Goal: Task Accomplishment & Management: Manage account settings

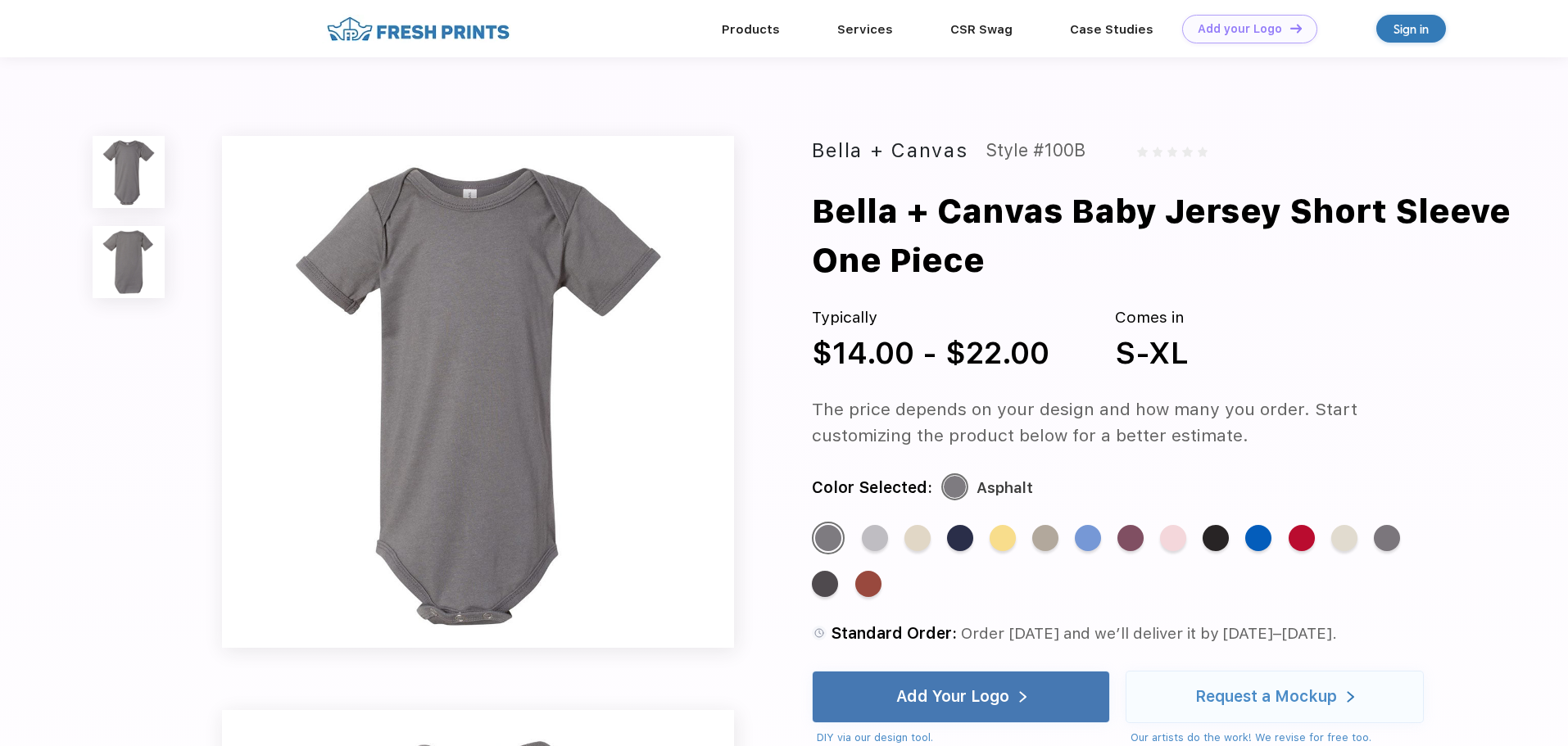
click at [1378, 28] on div "Sign in" at bounding box center [1411, 28] width 69 height 28
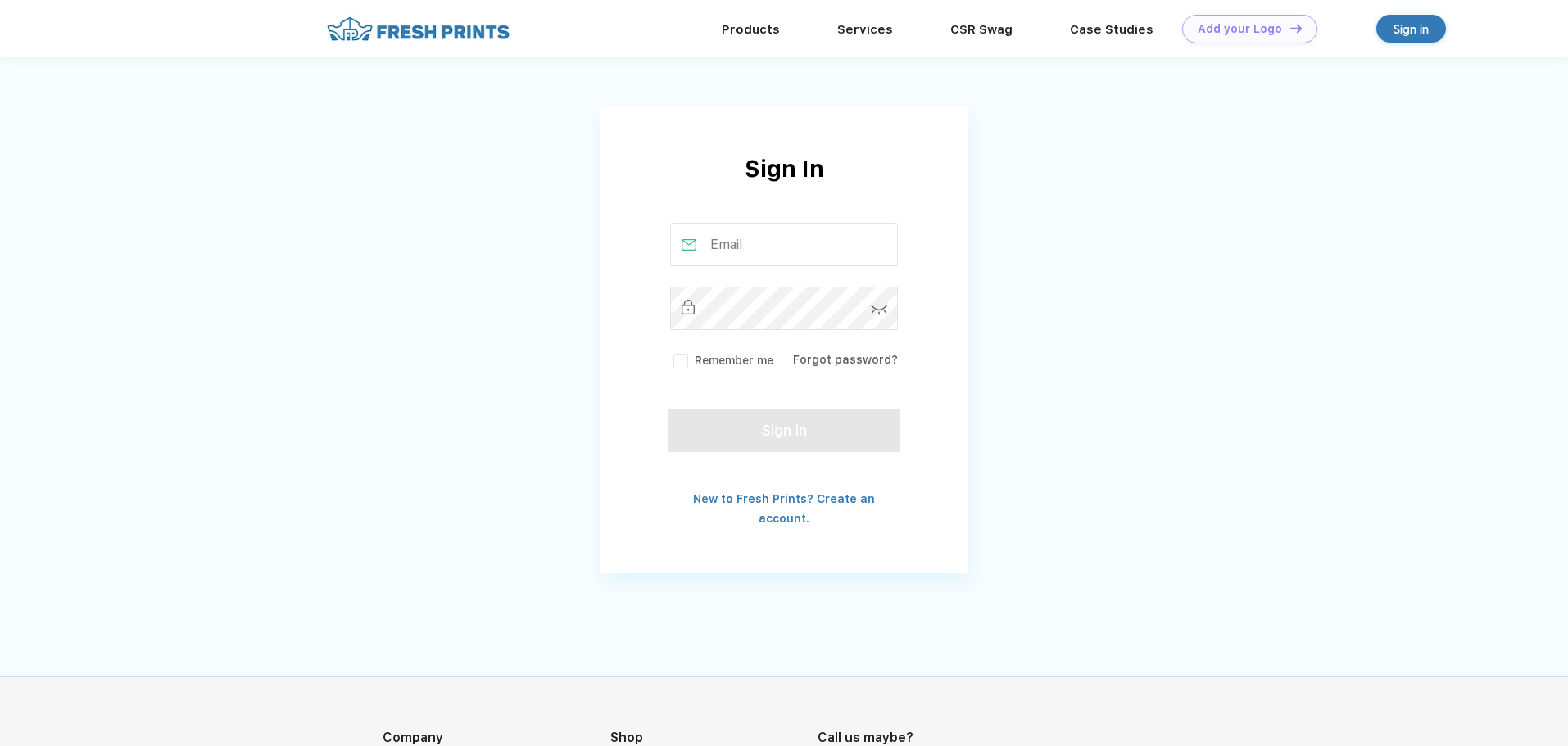
click at [732, 251] on input "text" at bounding box center [784, 244] width 228 height 44
type input "[EMAIL_ADDRESS][DOMAIN_NAME]"
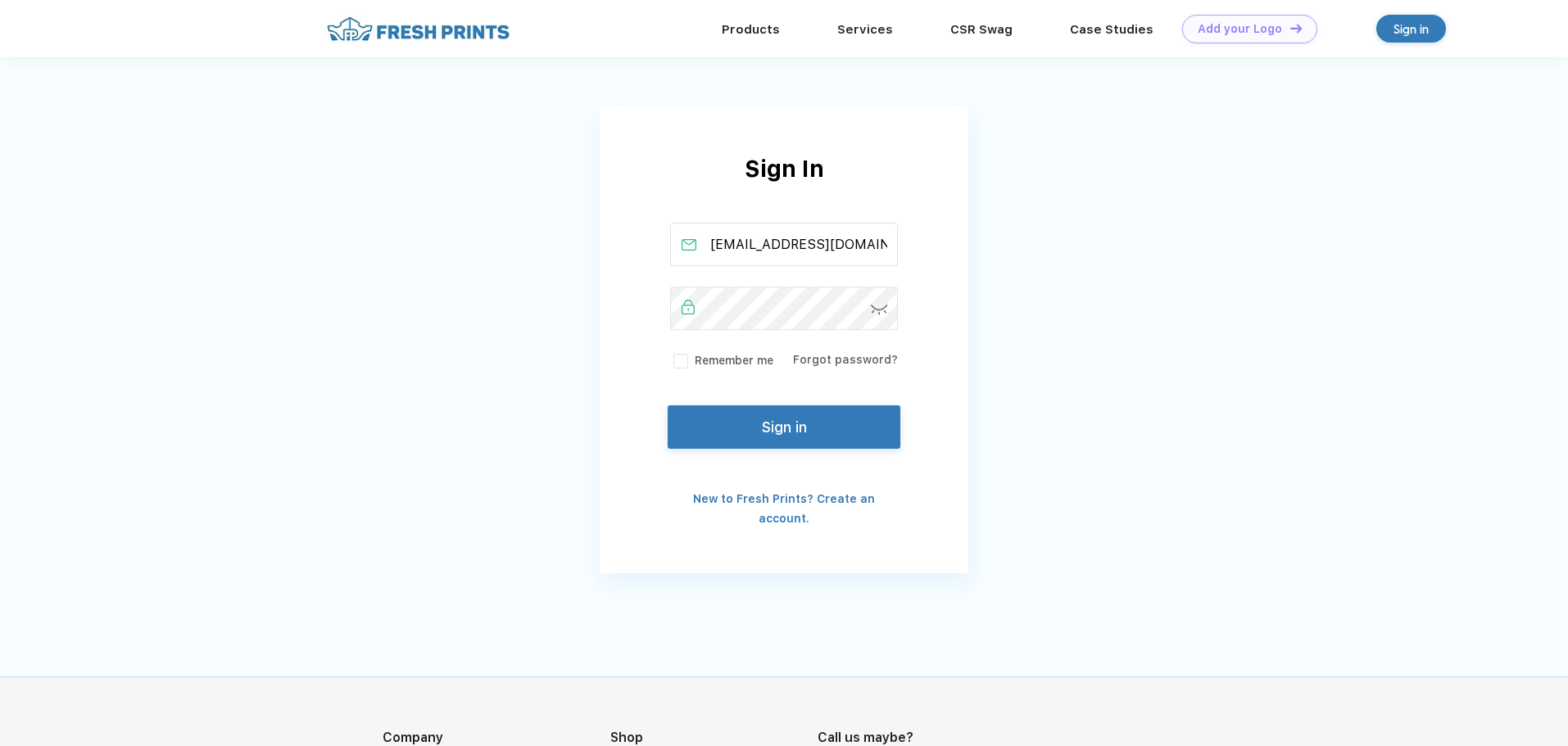
click at [753, 420] on button "Sign in" at bounding box center [784, 427] width 233 height 44
